Goal: Information Seeking & Learning: Learn about a topic

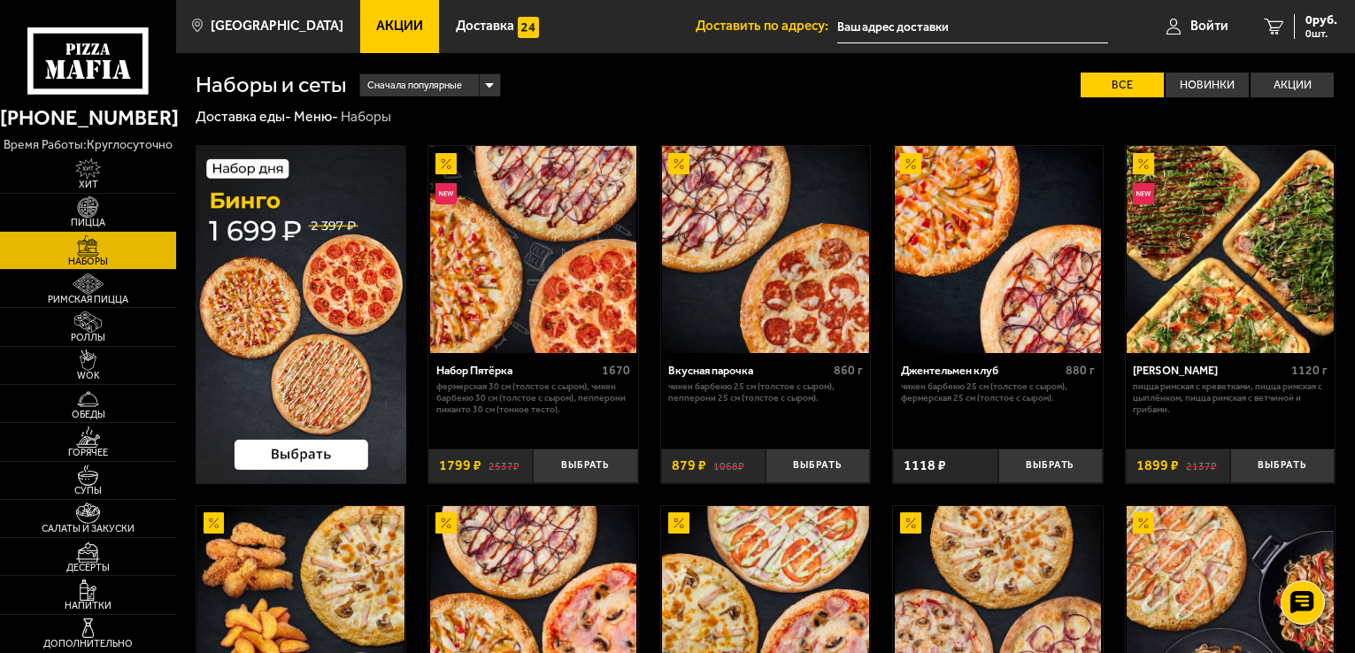
scroll to position [1239, 0]
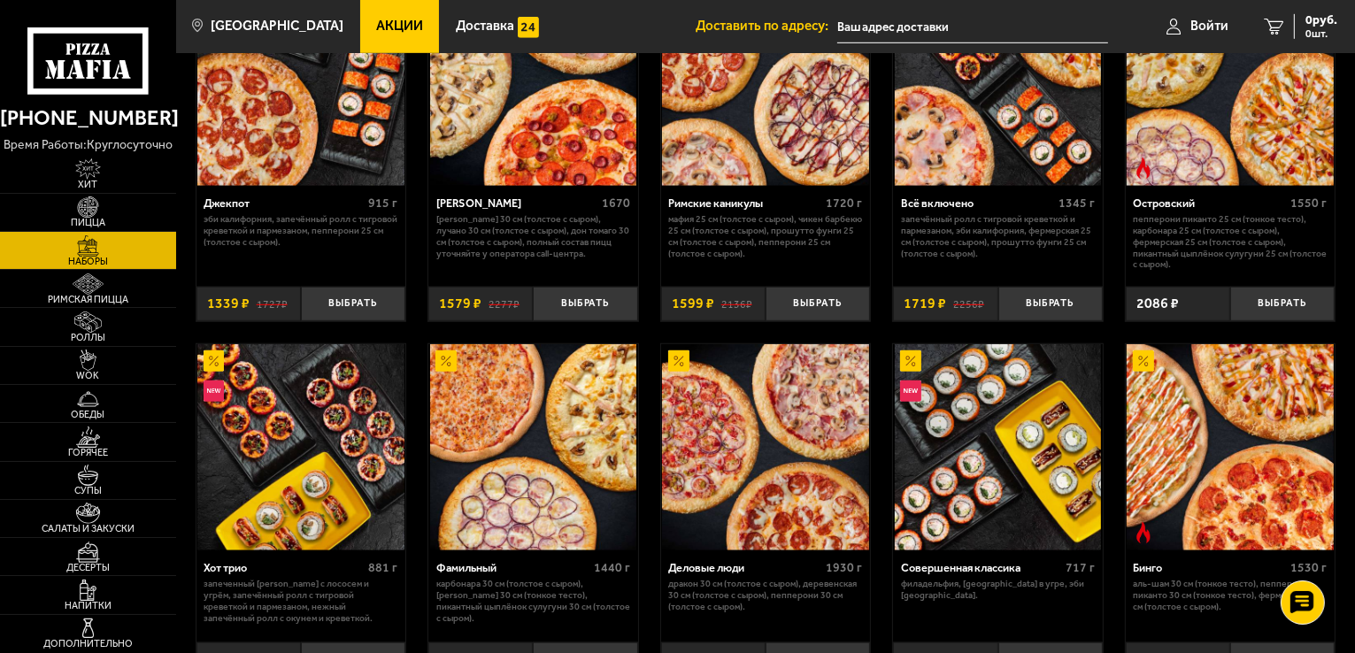
click at [381, 22] on span "Акции" at bounding box center [399, 25] width 47 height 13
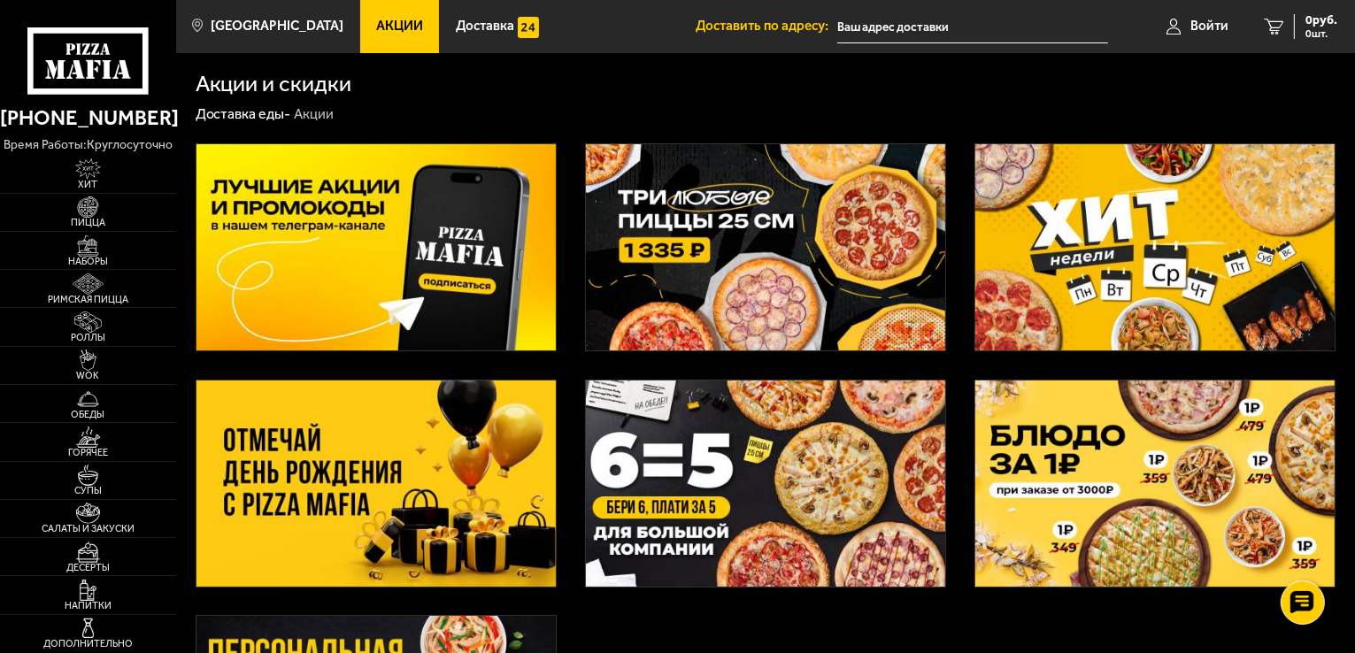
click at [395, 474] on img at bounding box center [375, 484] width 359 height 206
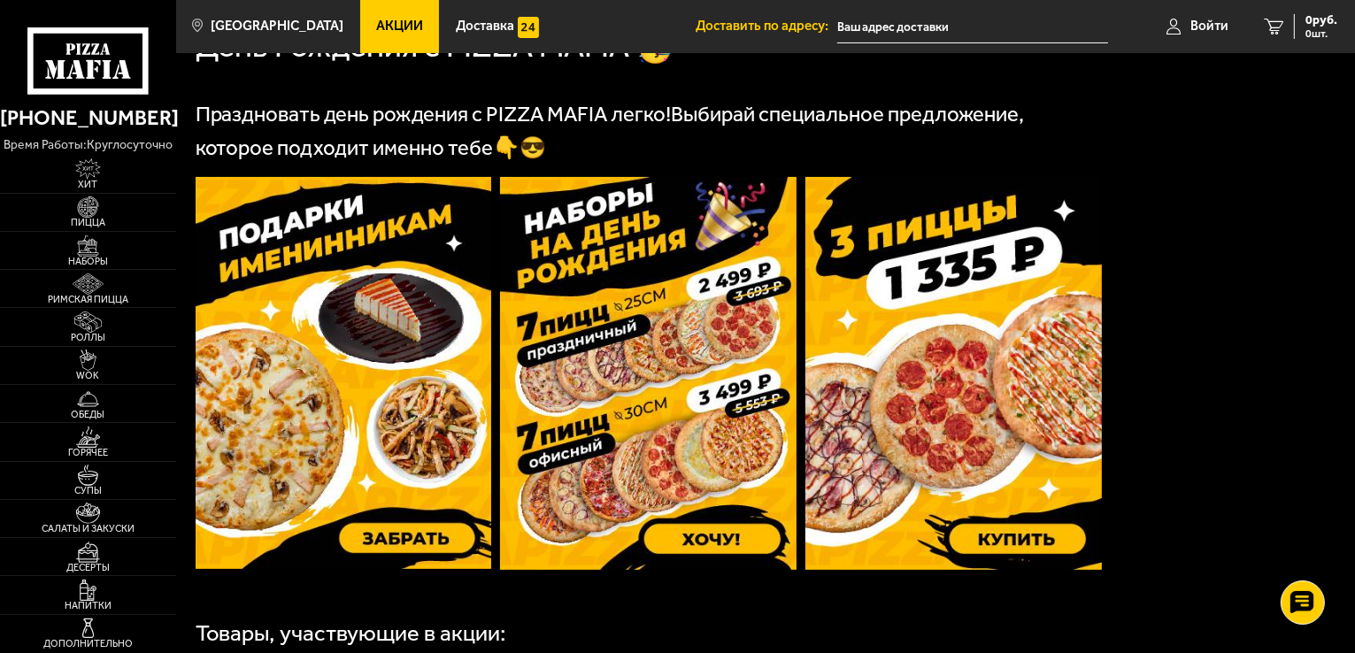
scroll to position [620, 0]
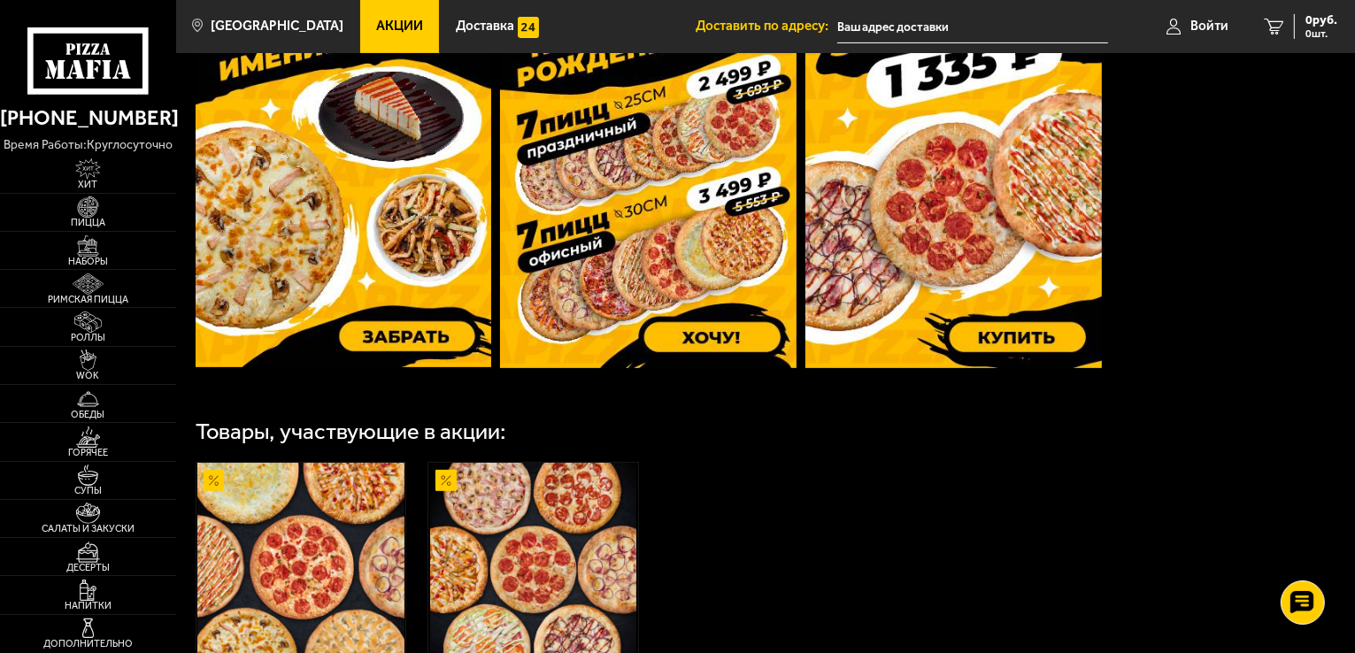
click at [388, 264] on img at bounding box center [344, 171] width 297 height 392
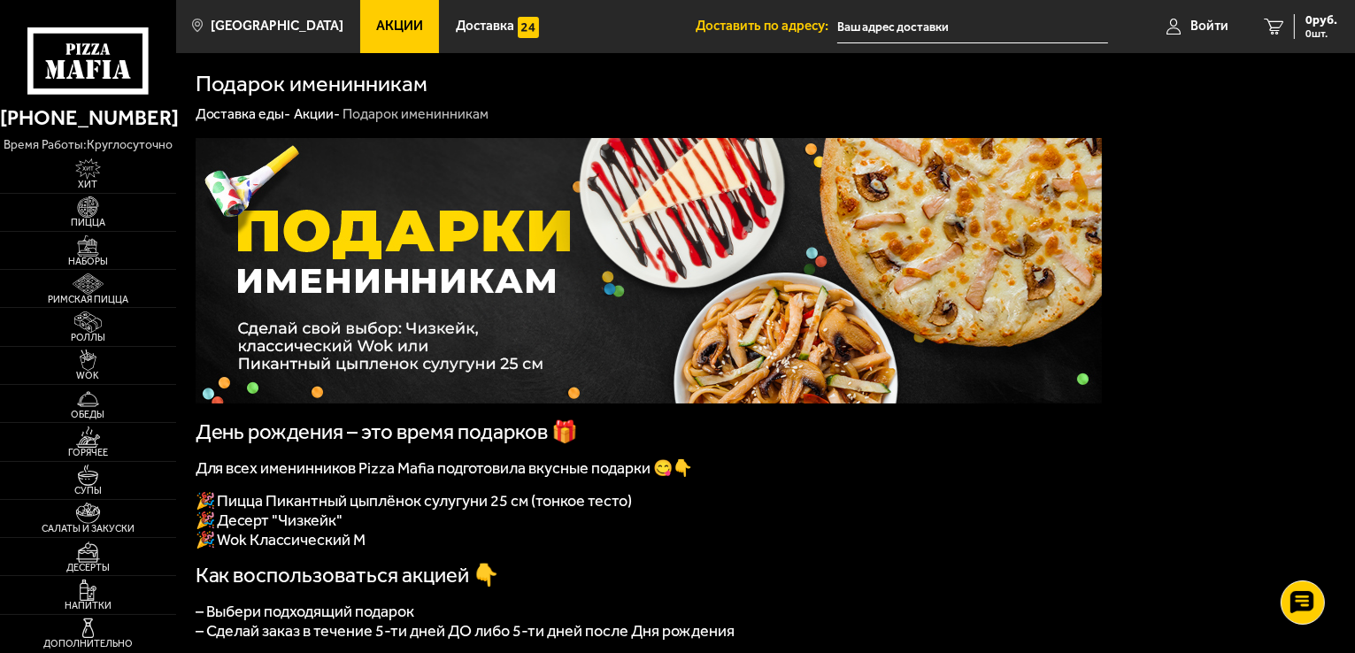
click at [376, 27] on span "Акции" at bounding box center [399, 25] width 47 height 13
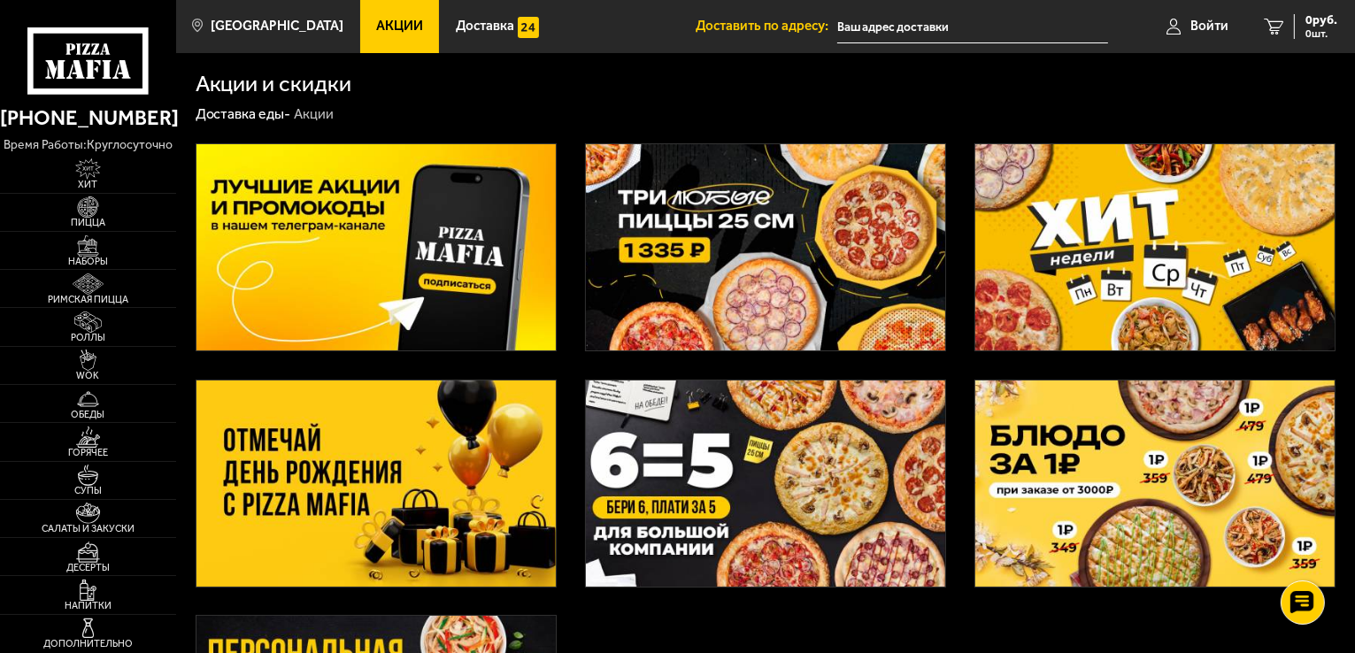
click at [304, 475] on img at bounding box center [375, 484] width 359 height 206
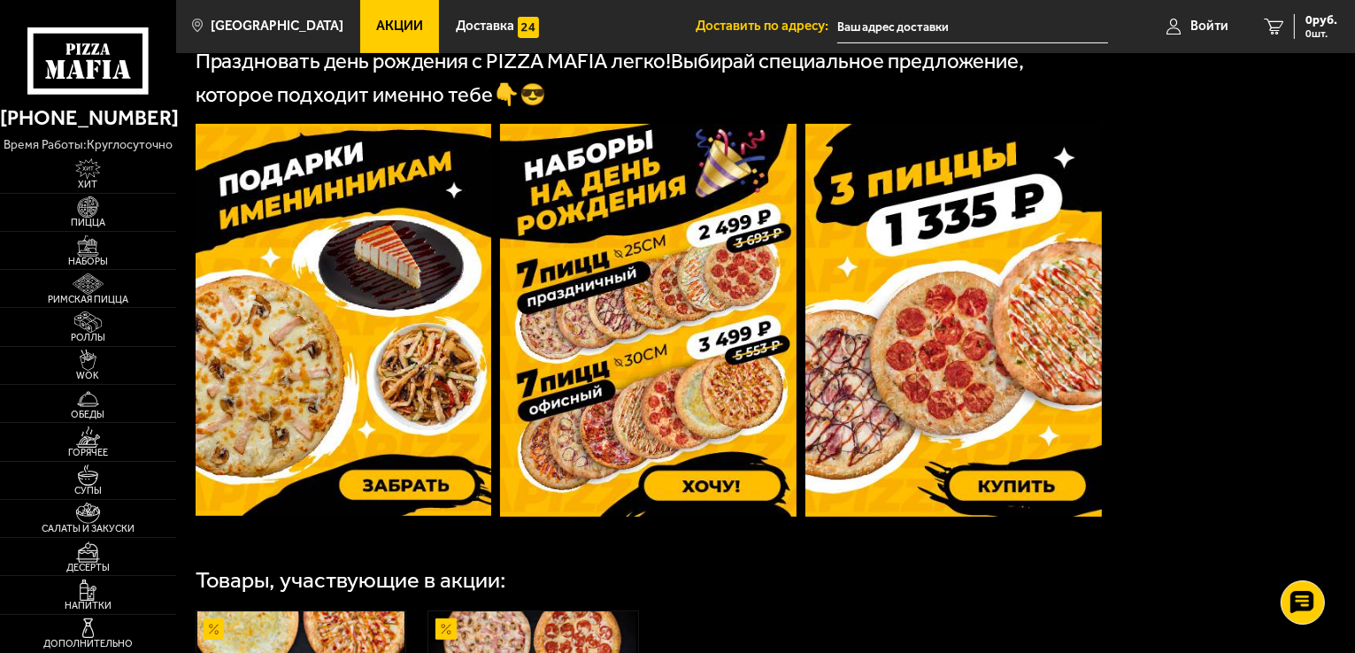
scroll to position [354, 0]
